Goal: Transaction & Acquisition: Purchase product/service

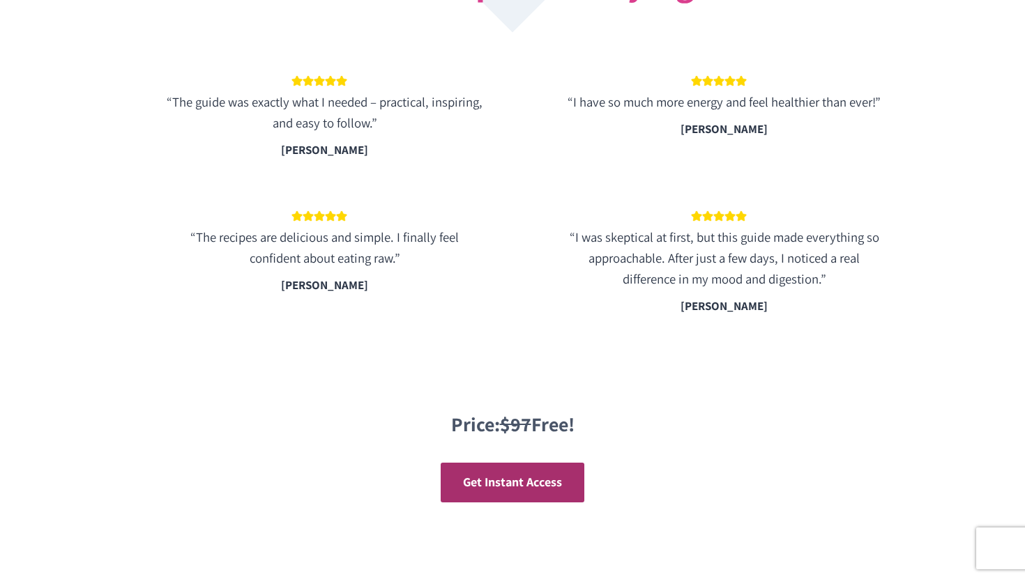
scroll to position [2424, 0]
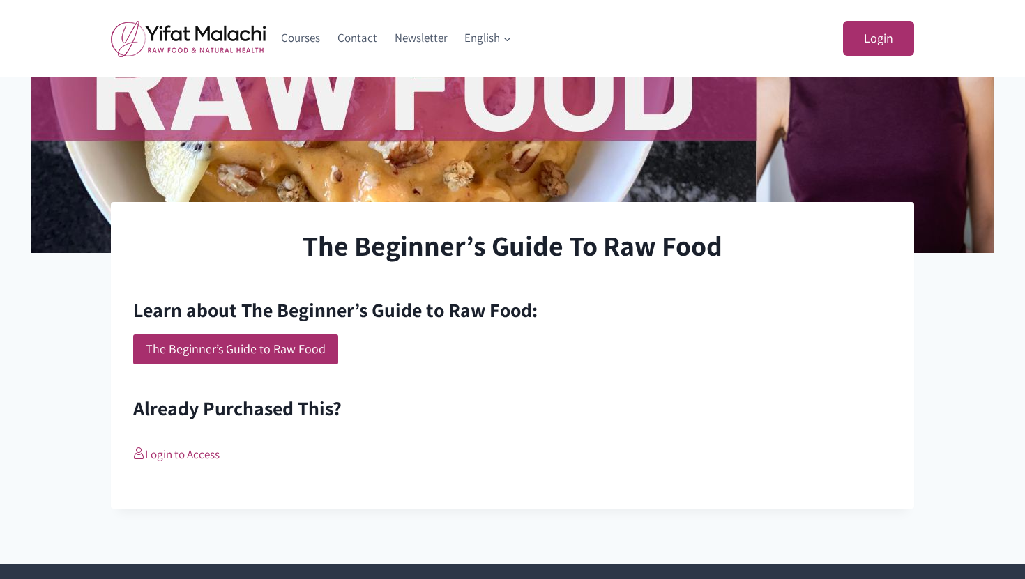
scroll to position [321, 0]
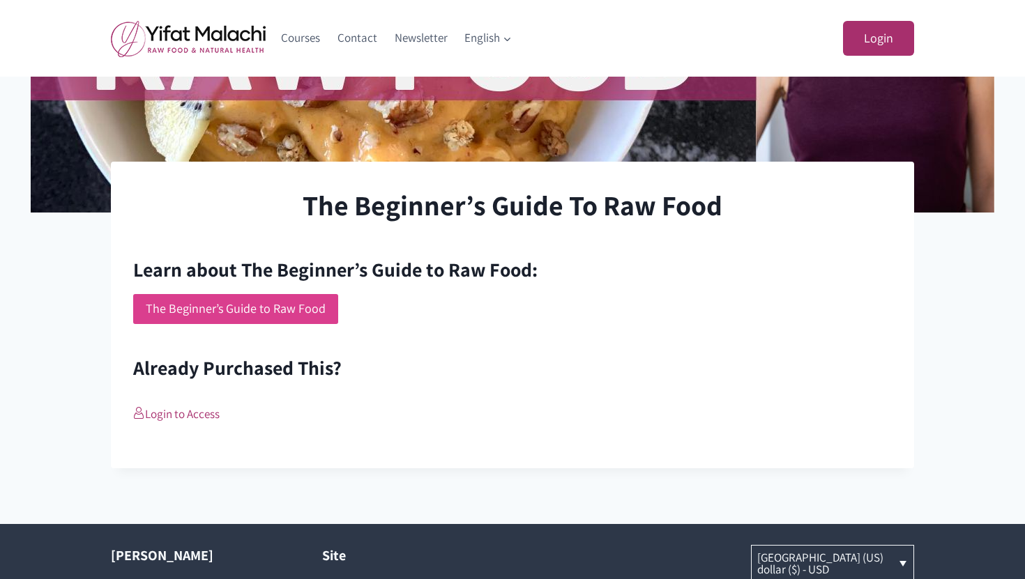
click at [219, 313] on link "The Beginner’s Guide to Raw Food" at bounding box center [235, 309] width 205 height 30
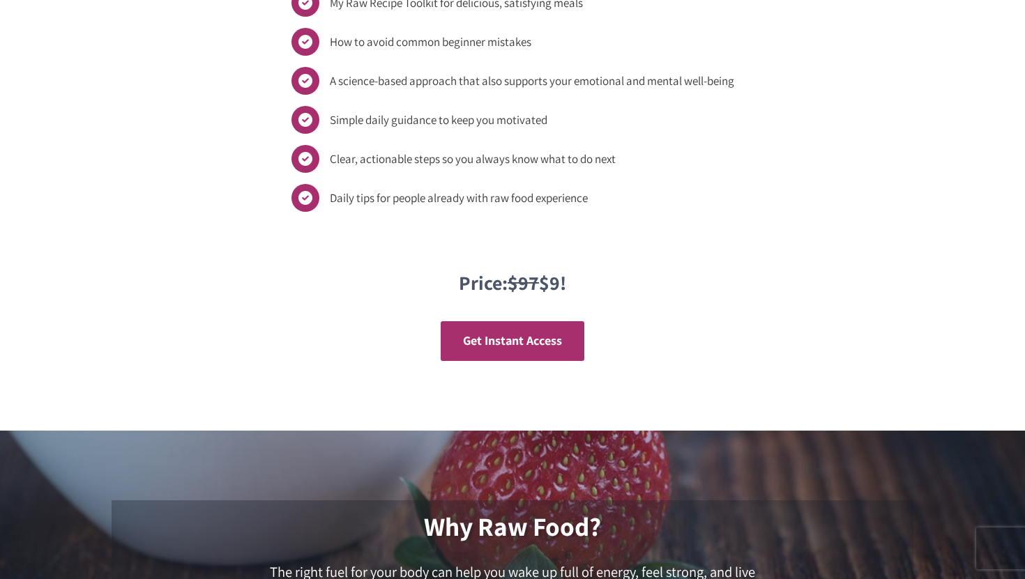
scroll to position [1393, 0]
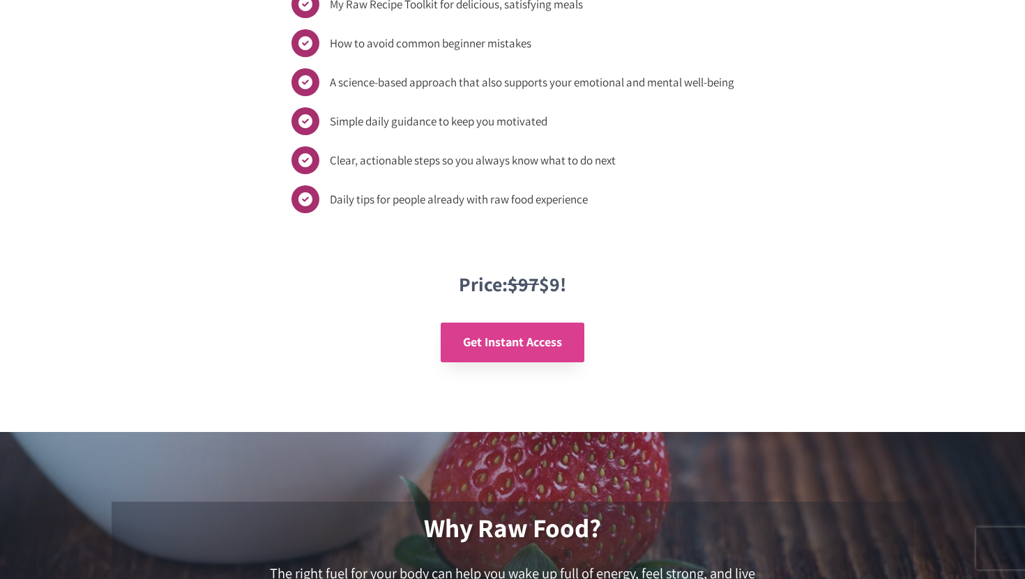
click at [489, 344] on span "Get Instant Access" at bounding box center [512, 342] width 99 height 16
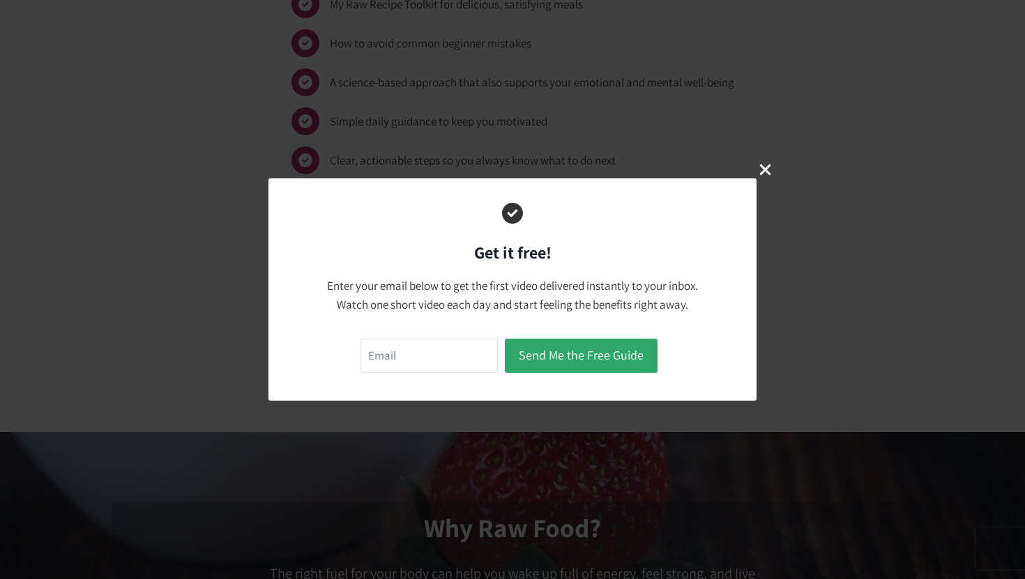
click at [764, 171] on icon "Close Modal" at bounding box center [765, 169] width 11 height 11
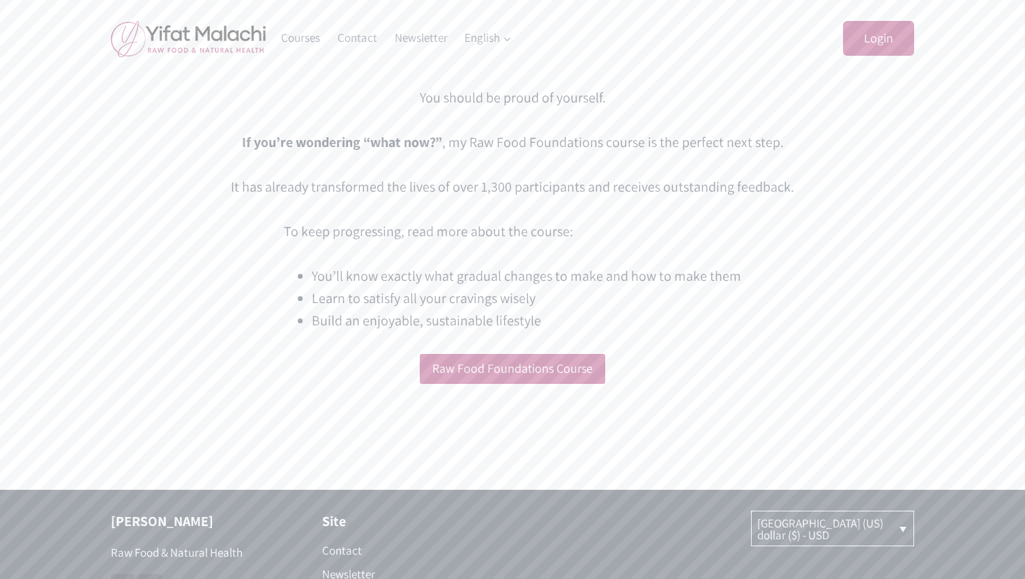
scroll to position [124, 0]
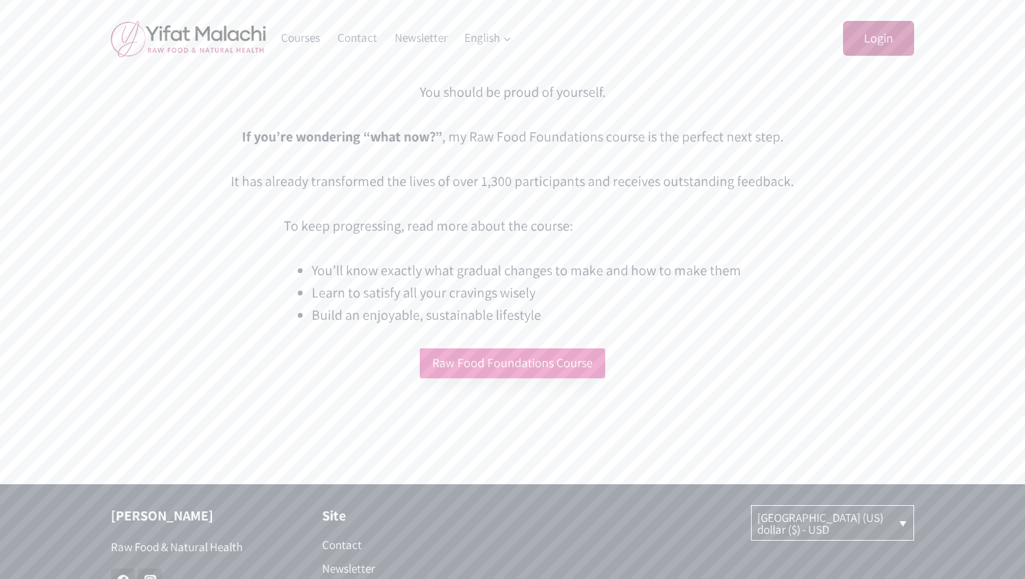
click at [475, 362] on link "Raw Food Foundations Course" at bounding box center [512, 364] width 185 height 30
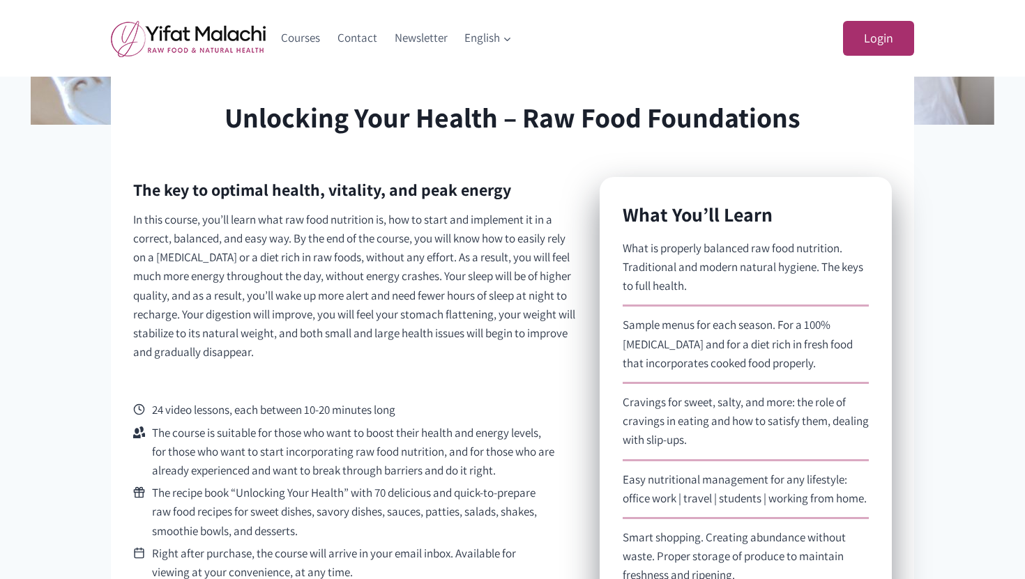
scroll to position [284, 0]
